Goal: Transaction & Acquisition: Obtain resource

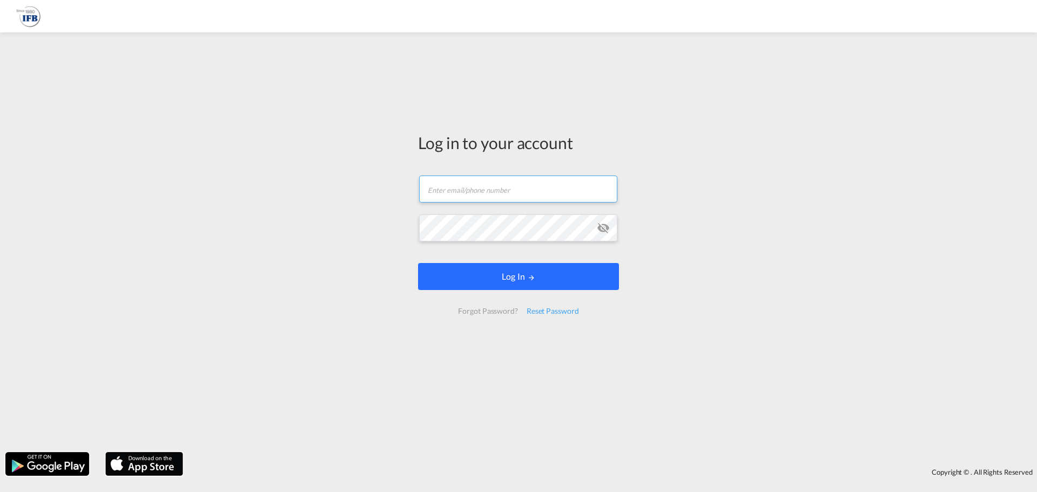
type input "[EMAIL_ADDRESS][PERSON_NAME][DOMAIN_NAME]"
click at [507, 285] on button "Log In" at bounding box center [518, 276] width 201 height 27
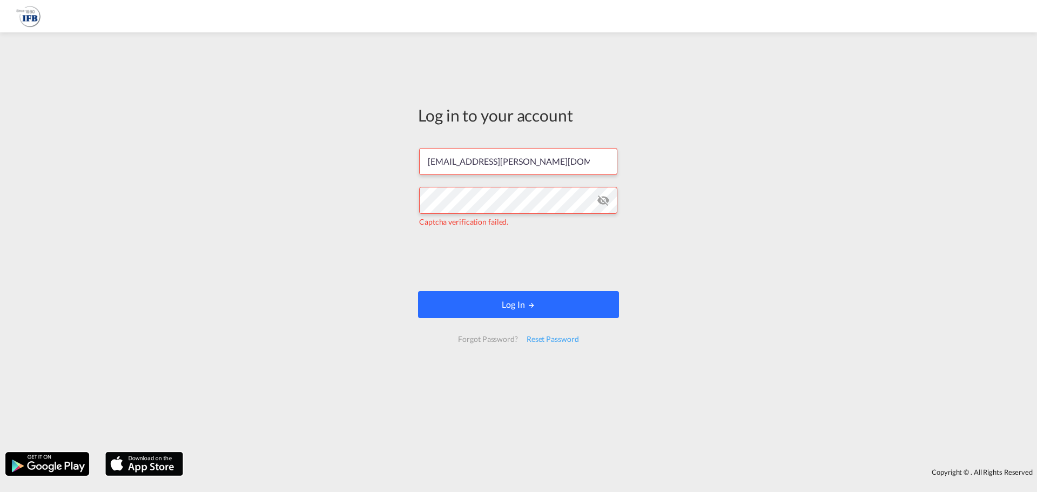
click at [514, 297] on button "Log In" at bounding box center [518, 304] width 201 height 27
